Goal: Entertainment & Leisure: Browse casually

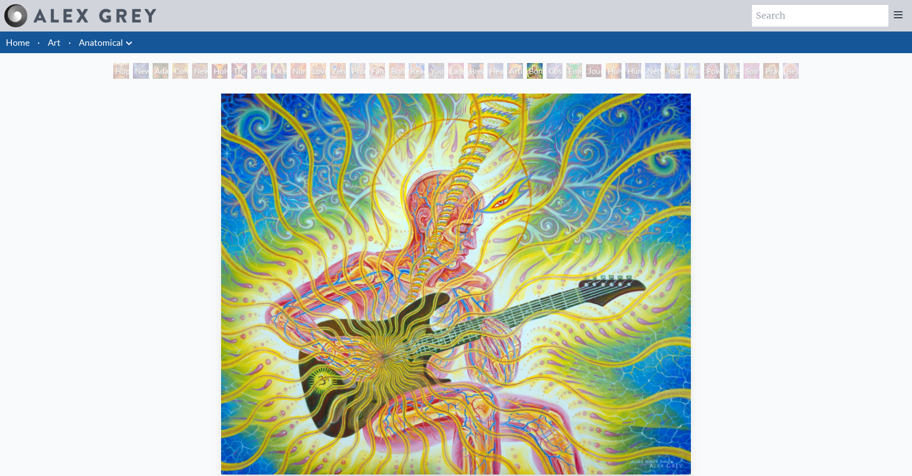
click at [127, 65] on div "Hope" at bounding box center [121, 71] width 16 height 16
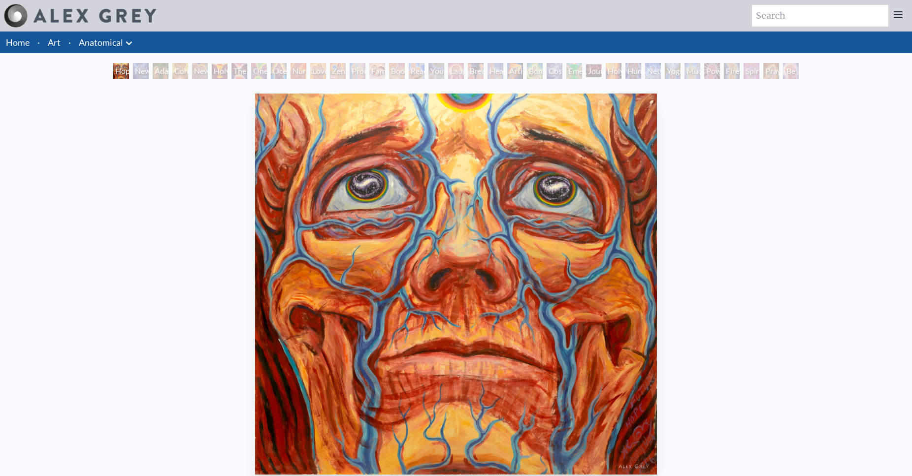
click at [536, 73] on div "Bond" at bounding box center [535, 71] width 16 height 16
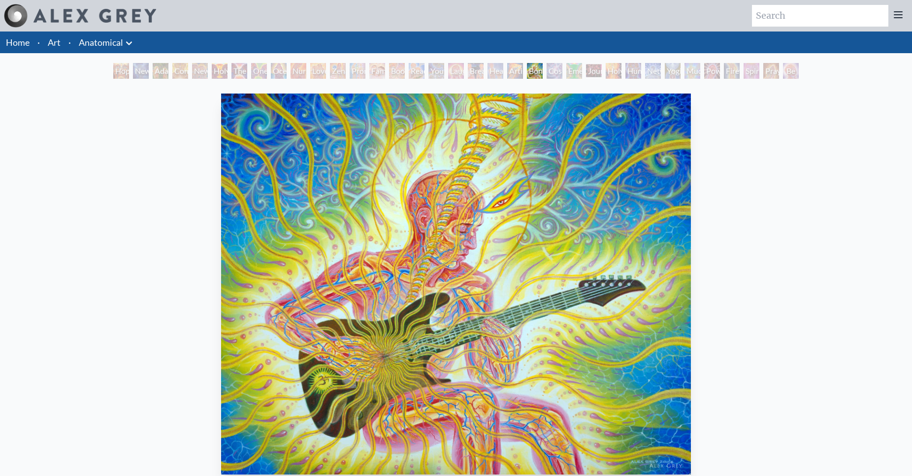
click at [555, 73] on div "Cosmic Lovers" at bounding box center [555, 71] width 16 height 16
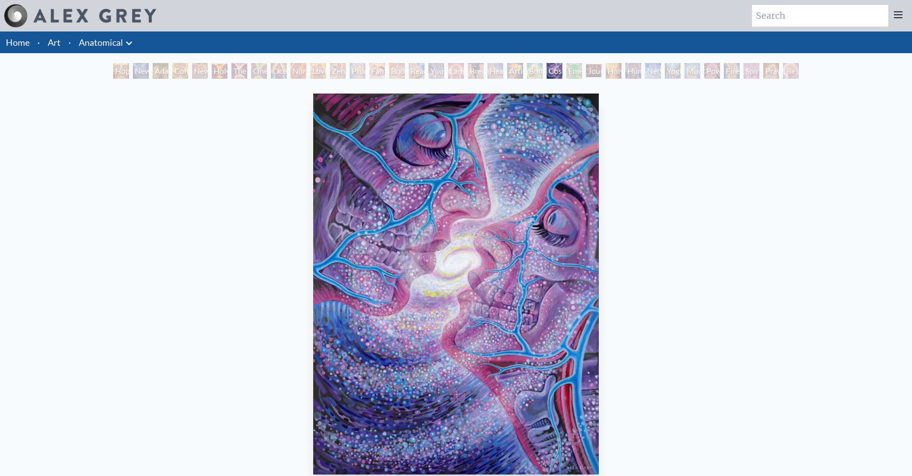
click at [597, 75] on div "Journey of the Wounded Healer" at bounding box center [594, 71] width 16 height 16
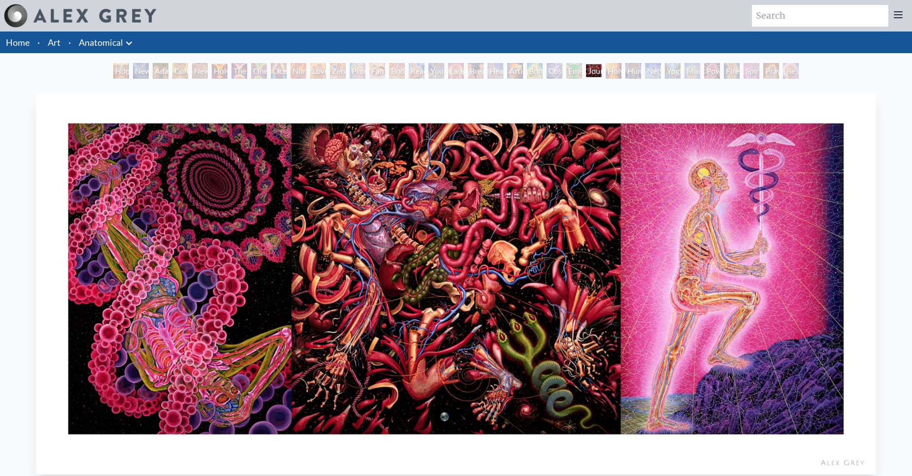
click at [607, 72] on div "Holy Fire" at bounding box center [614, 71] width 16 height 16
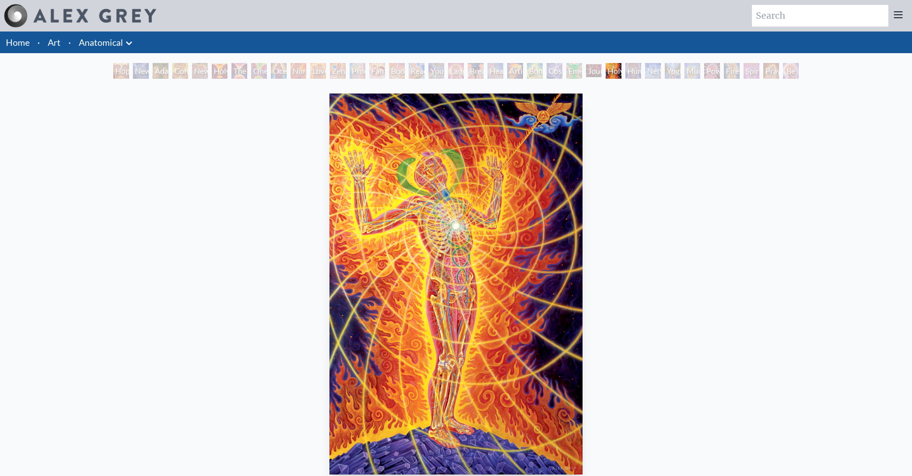
click at [641, 69] on div "Human Geometry" at bounding box center [633, 71] width 16 height 16
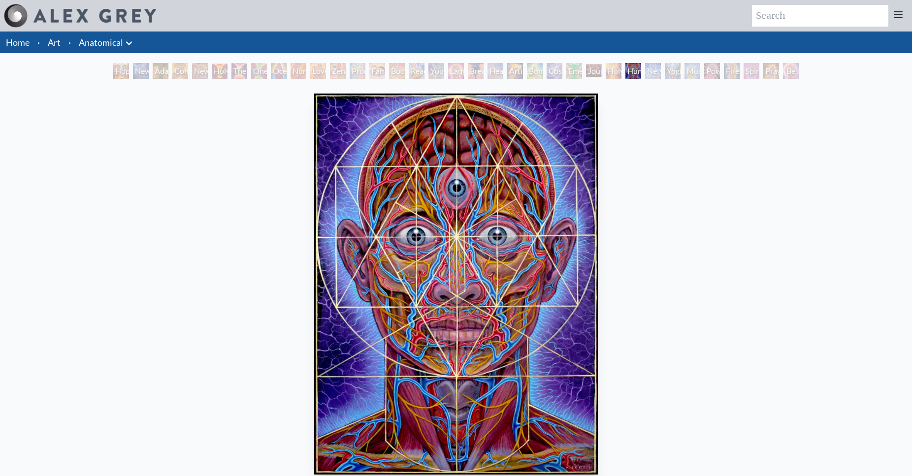
click at [647, 74] on div "Networks" at bounding box center [653, 71] width 16 height 16
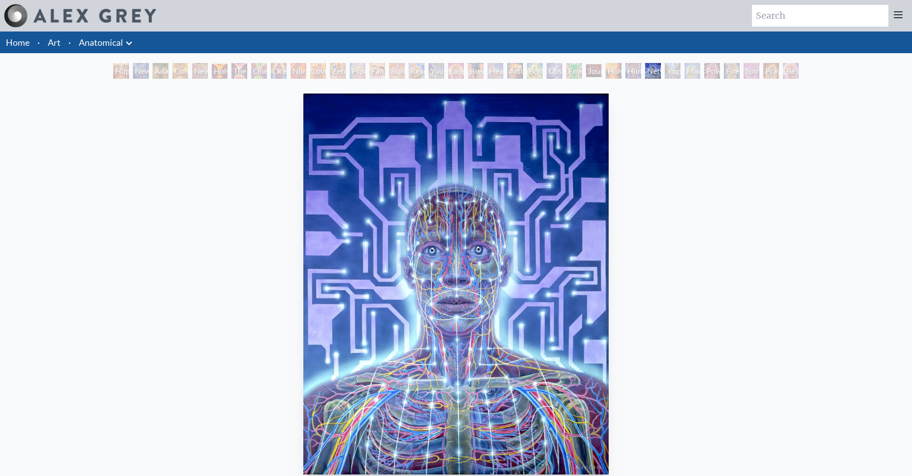
click at [665, 72] on div "Yogi & the Möbius Sphere" at bounding box center [673, 71] width 16 height 16
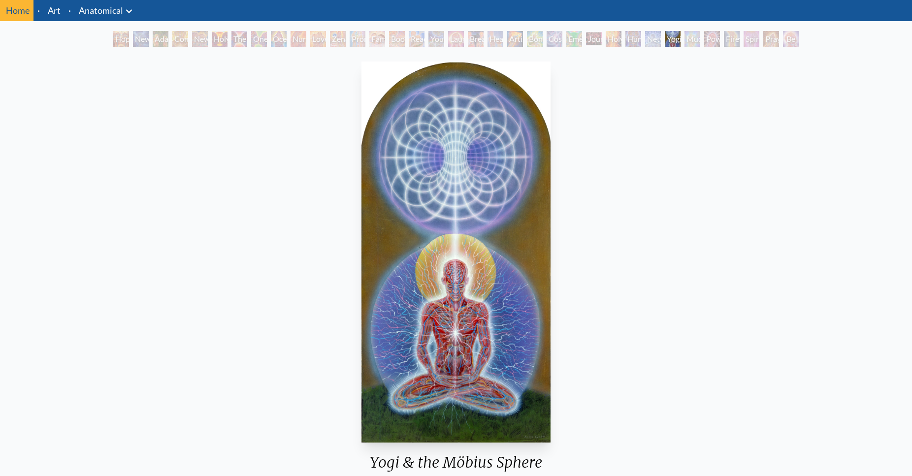
scroll to position [50, 0]
